Goal: Information Seeking & Learning: Check status

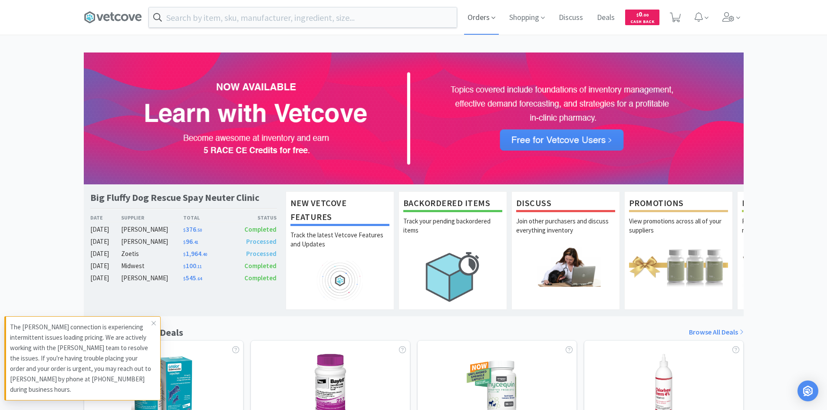
click at [483, 21] on span "Orders" at bounding box center [481, 17] width 35 height 35
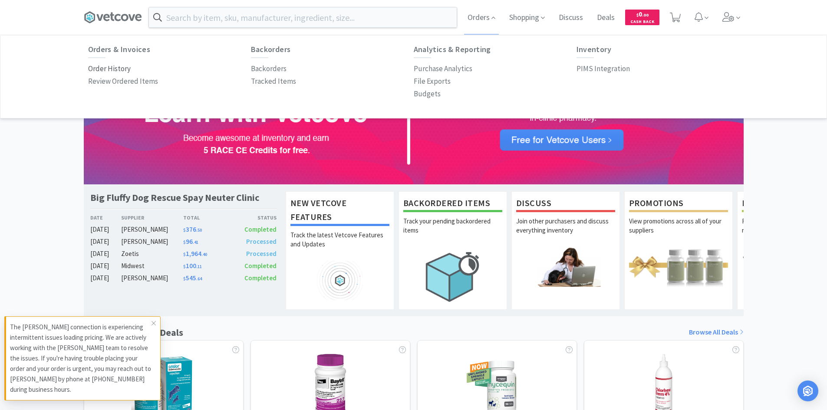
click at [125, 68] on p "Order History" at bounding box center [109, 69] width 43 height 12
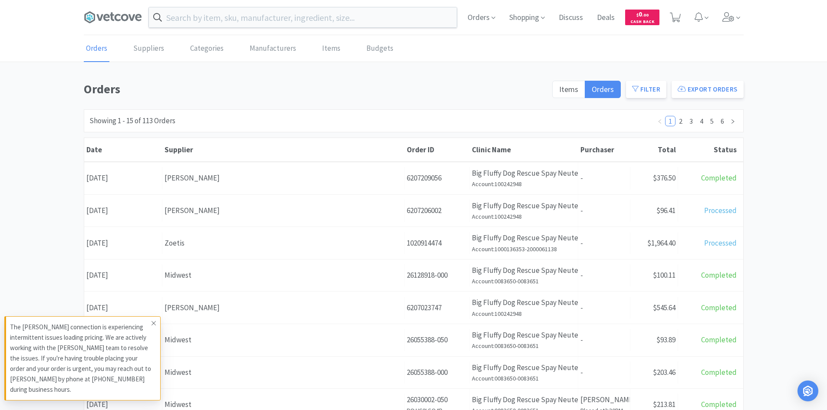
click at [152, 323] on icon at bounding box center [153, 323] width 5 height 7
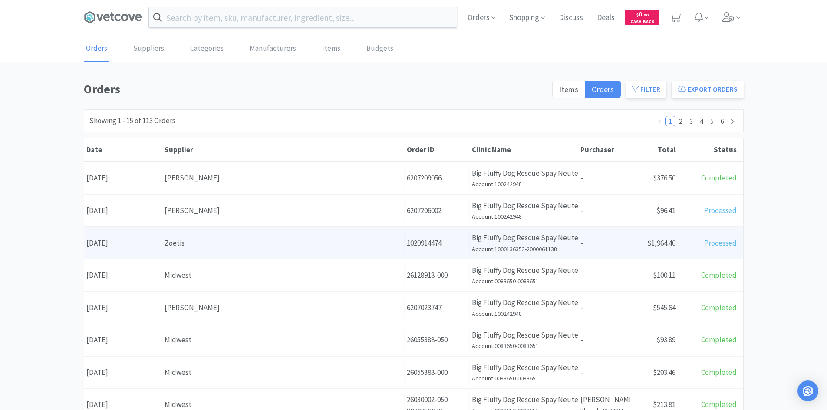
click at [704, 257] on div "Date [DATE] Supplier Zoetis Order ID 1020914474 Clinic Name Big Fluffy Dog Resc…" at bounding box center [413, 243] width 659 height 32
click at [212, 240] on div "Zoetis" at bounding box center [284, 244] width 238 height 12
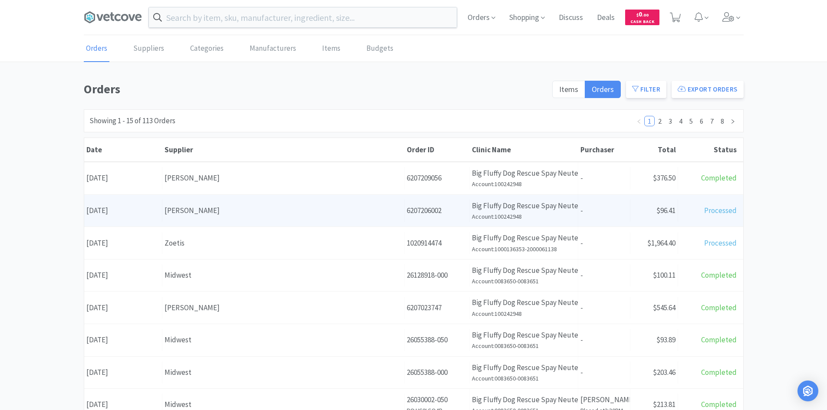
click at [231, 205] on div "[PERSON_NAME]" at bounding box center [284, 211] width 238 height 12
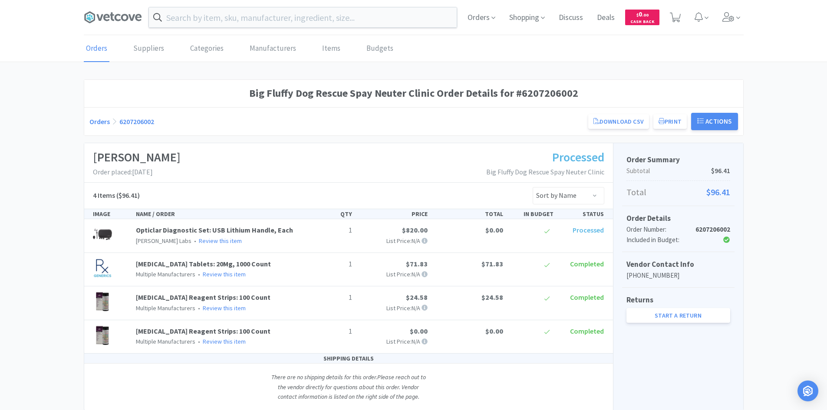
click at [584, 231] on span "Processed" at bounding box center [588, 230] width 31 height 9
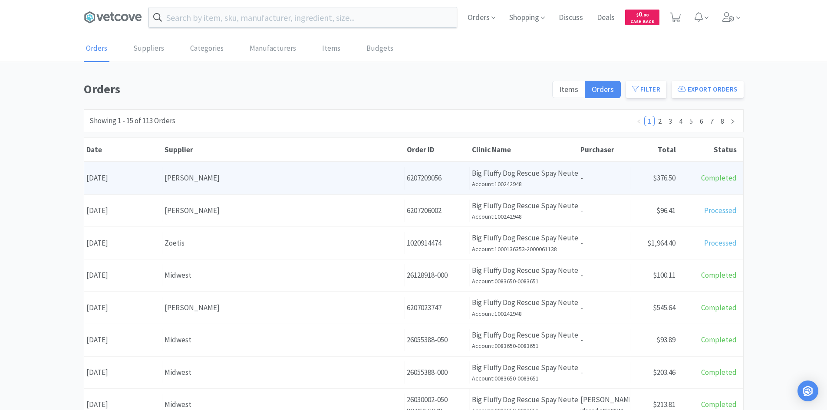
click at [325, 185] on div "Supplier [PERSON_NAME]" at bounding box center [283, 178] width 242 height 22
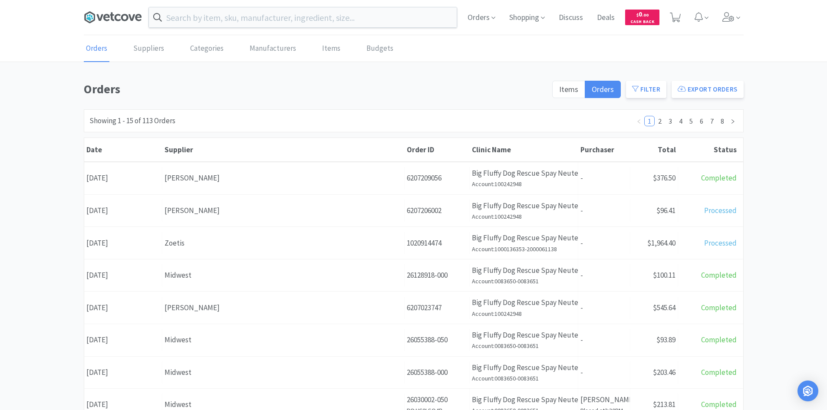
click at [141, 17] on icon at bounding box center [138, 17] width 7 height 7
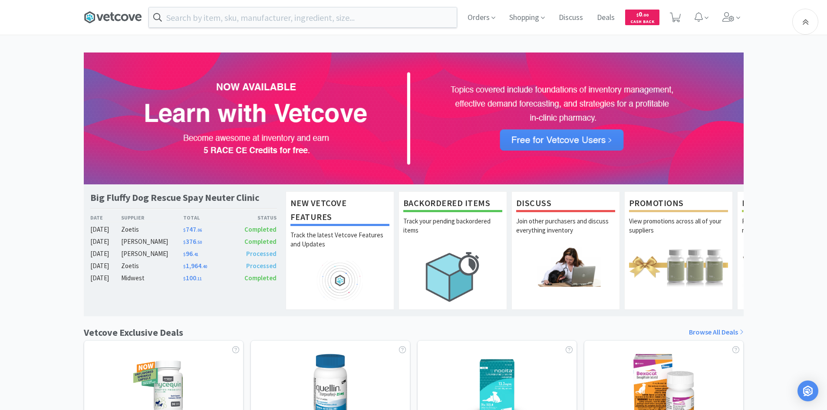
scroll to position [327, 0]
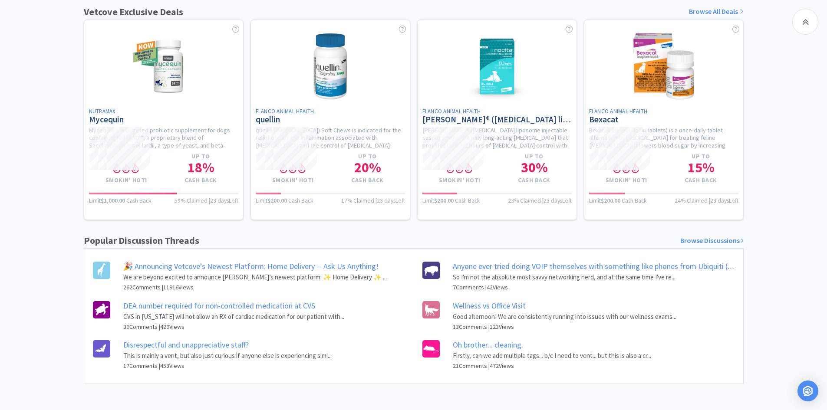
click at [698, 240] on link "Browse Discussions" at bounding box center [711, 240] width 63 height 11
